Goal: Task Accomplishment & Management: Use online tool/utility

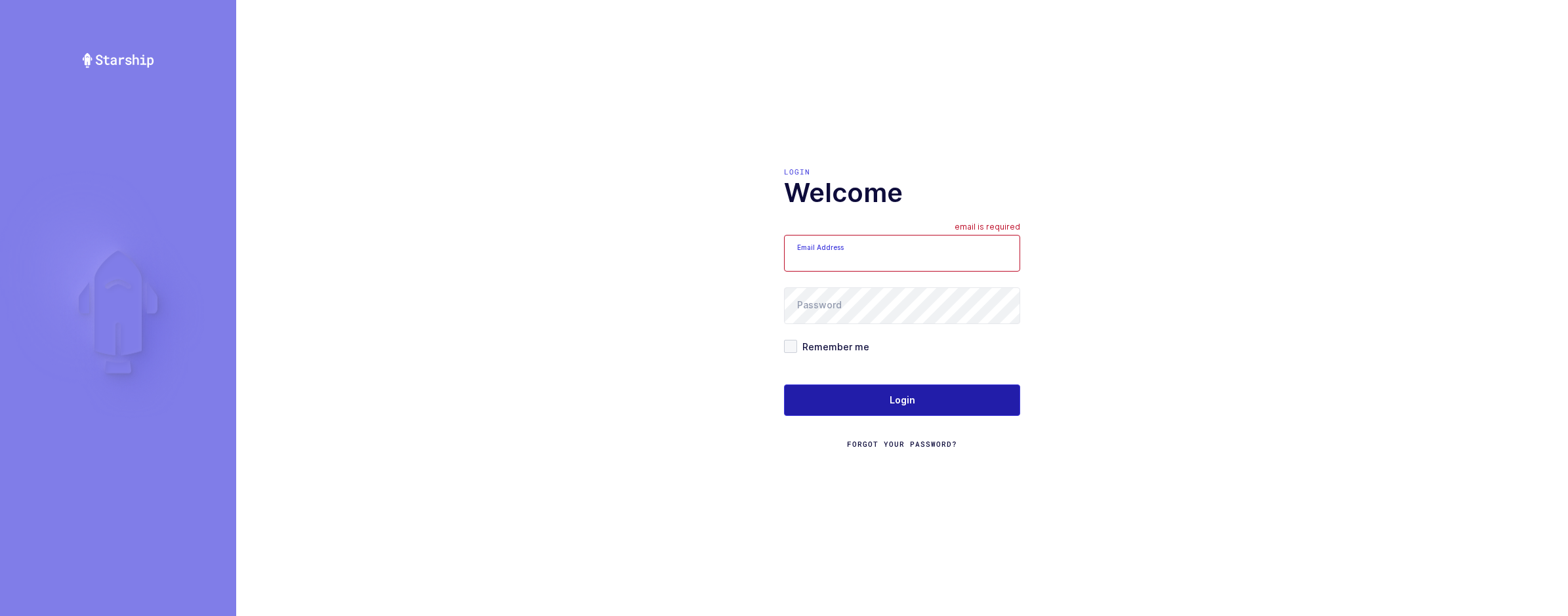
type input "sameer@janustrade.com"
click at [912, 402] on span "Login" at bounding box center [902, 400] width 26 height 13
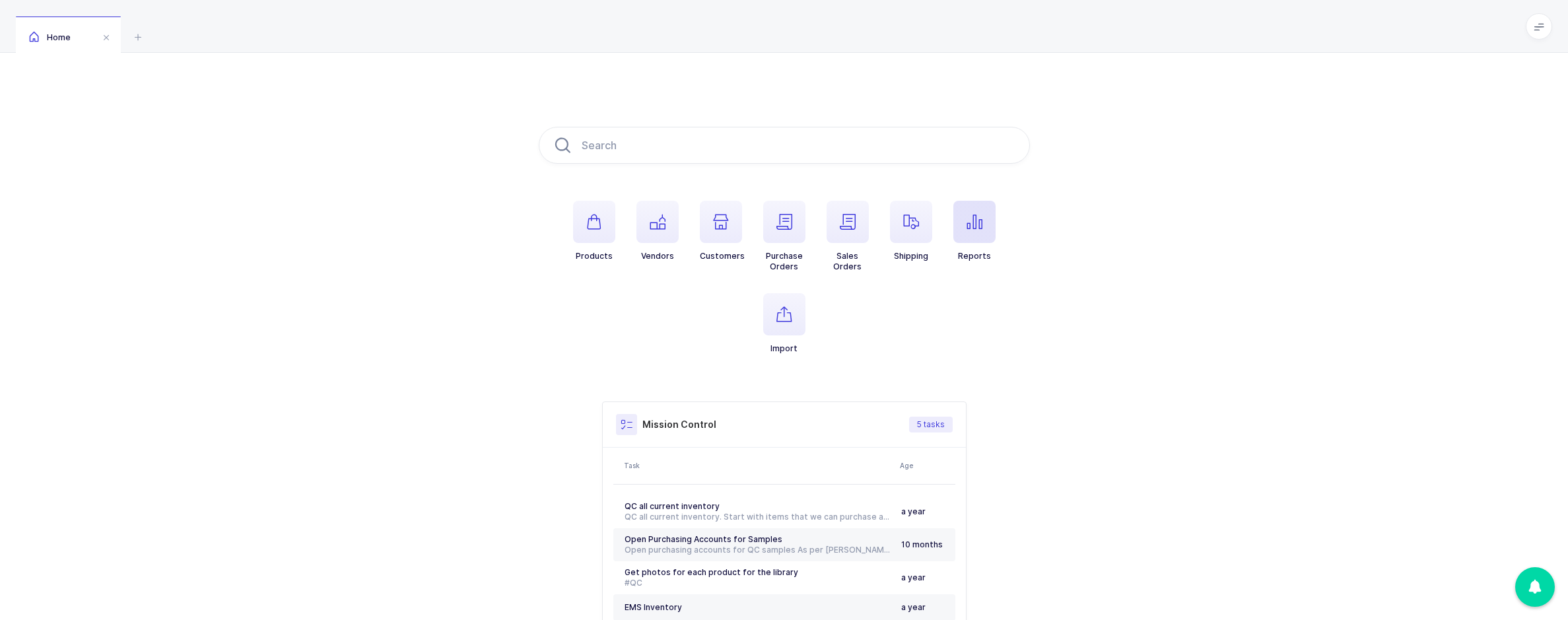
click at [969, 207] on span "button" at bounding box center [974, 221] width 42 height 42
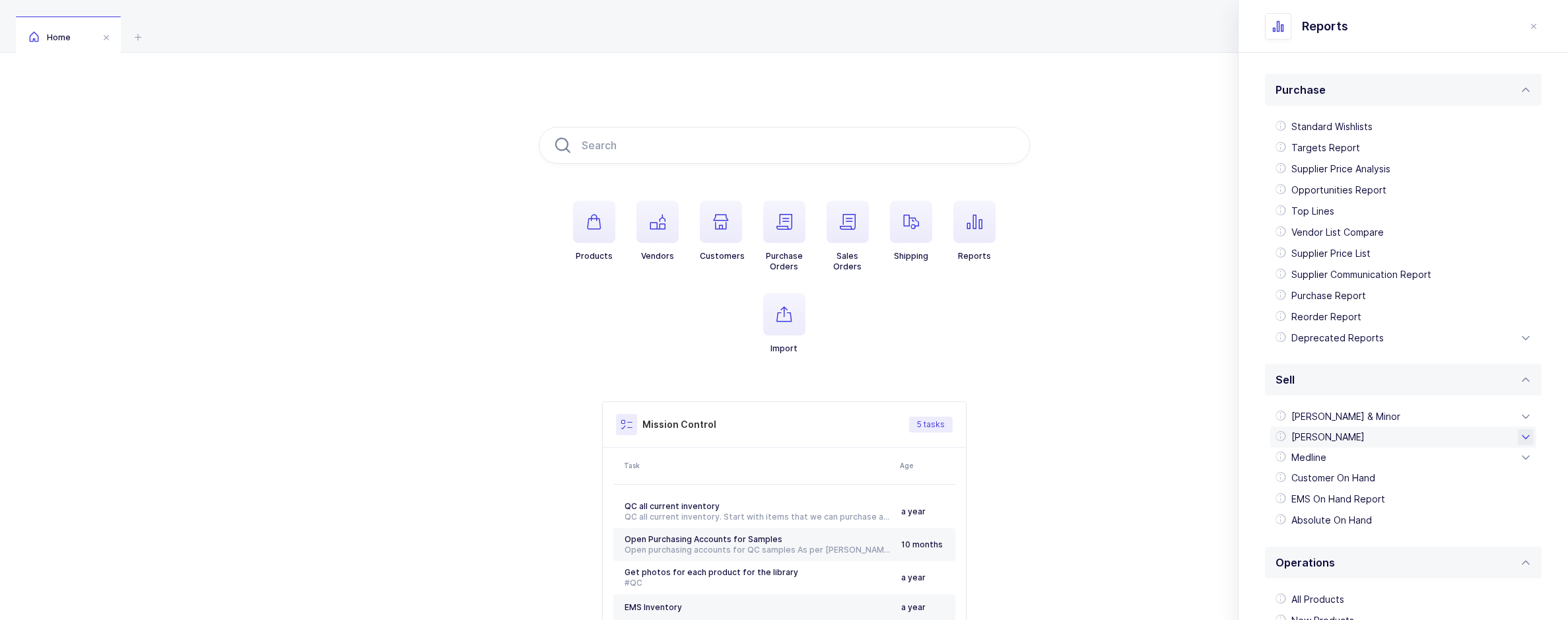
click at [1351, 432] on div "[PERSON_NAME]" at bounding box center [1403, 437] width 266 height 21
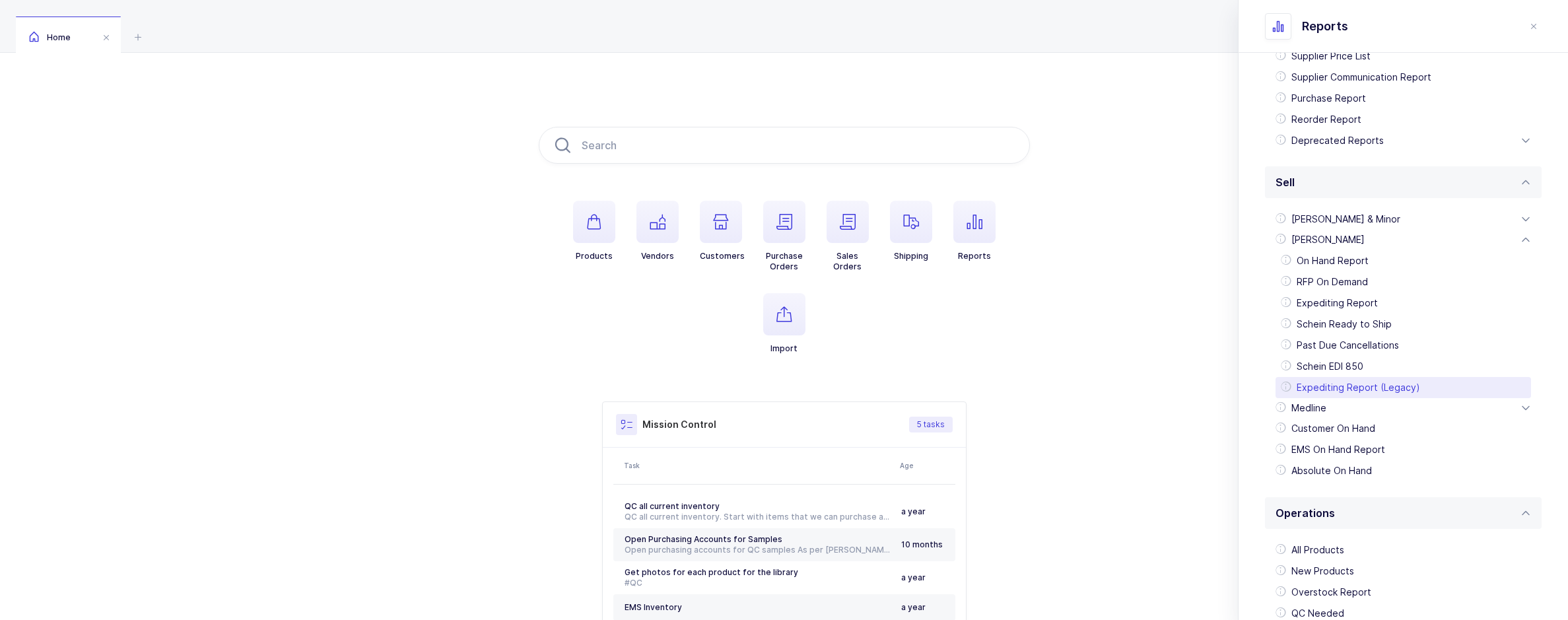
scroll to position [198, 0]
click at [1352, 367] on div "Schein EDI 850" at bounding box center [1403, 365] width 255 height 21
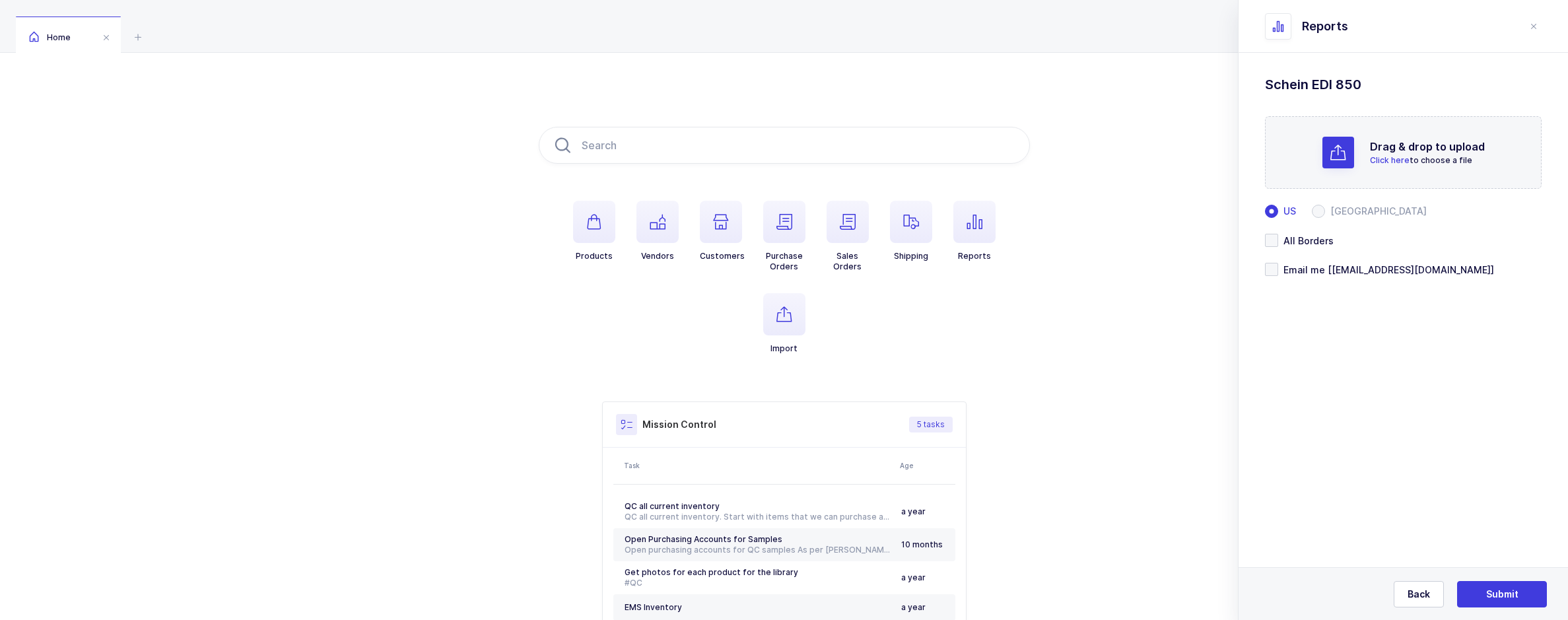
scroll to position [0, 0]
click at [1329, 171] on div "Drag & drop to upload Click here to choose a file" at bounding box center [1403, 152] width 277 height 73
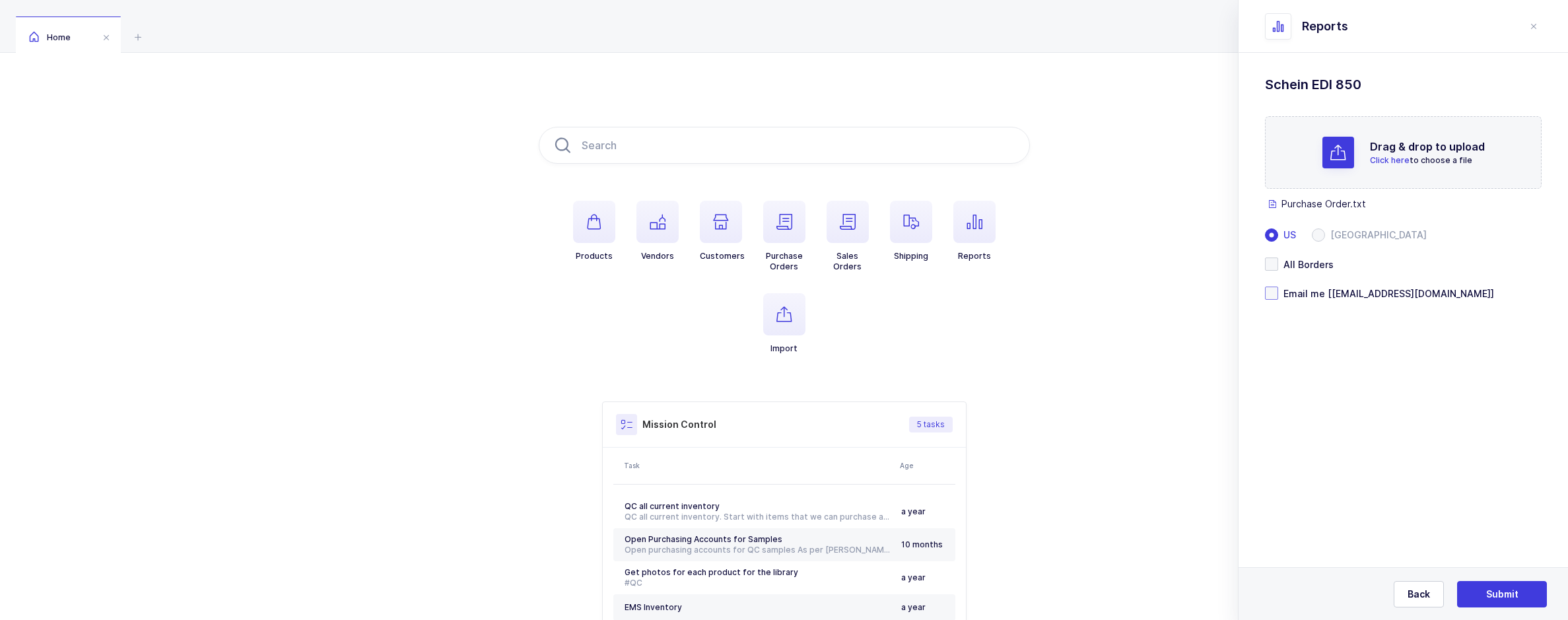
click at [1268, 286] on span at bounding box center [1271, 293] width 13 height 13
click at [1278, 286] on input "Email me [[EMAIL_ADDRESS][DOMAIN_NAME]]" at bounding box center [1278, 286] width 0 height 0
click at [1486, 587] on span "Submit" at bounding box center [1502, 594] width 33 height 13
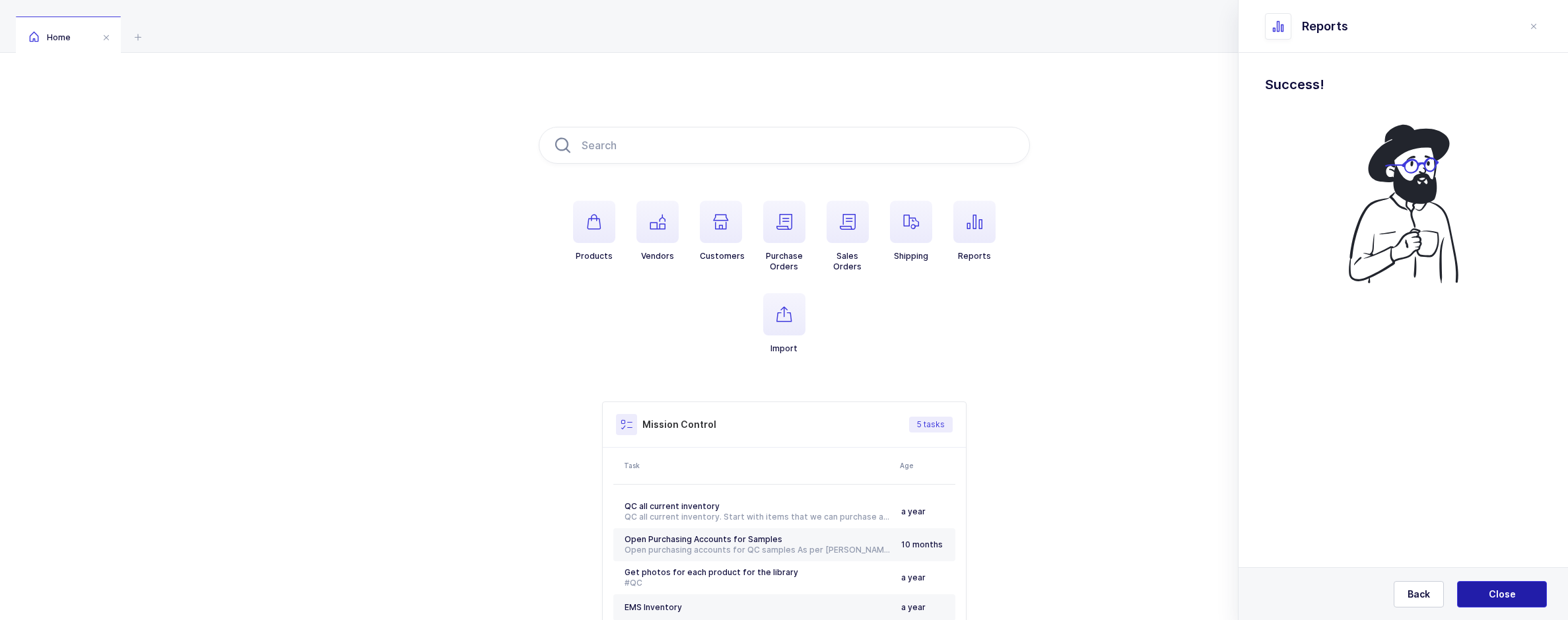
click at [1511, 587] on span "Close" at bounding box center [1502, 594] width 27 height 13
